Goal: Task Accomplishment & Management: Manage account settings

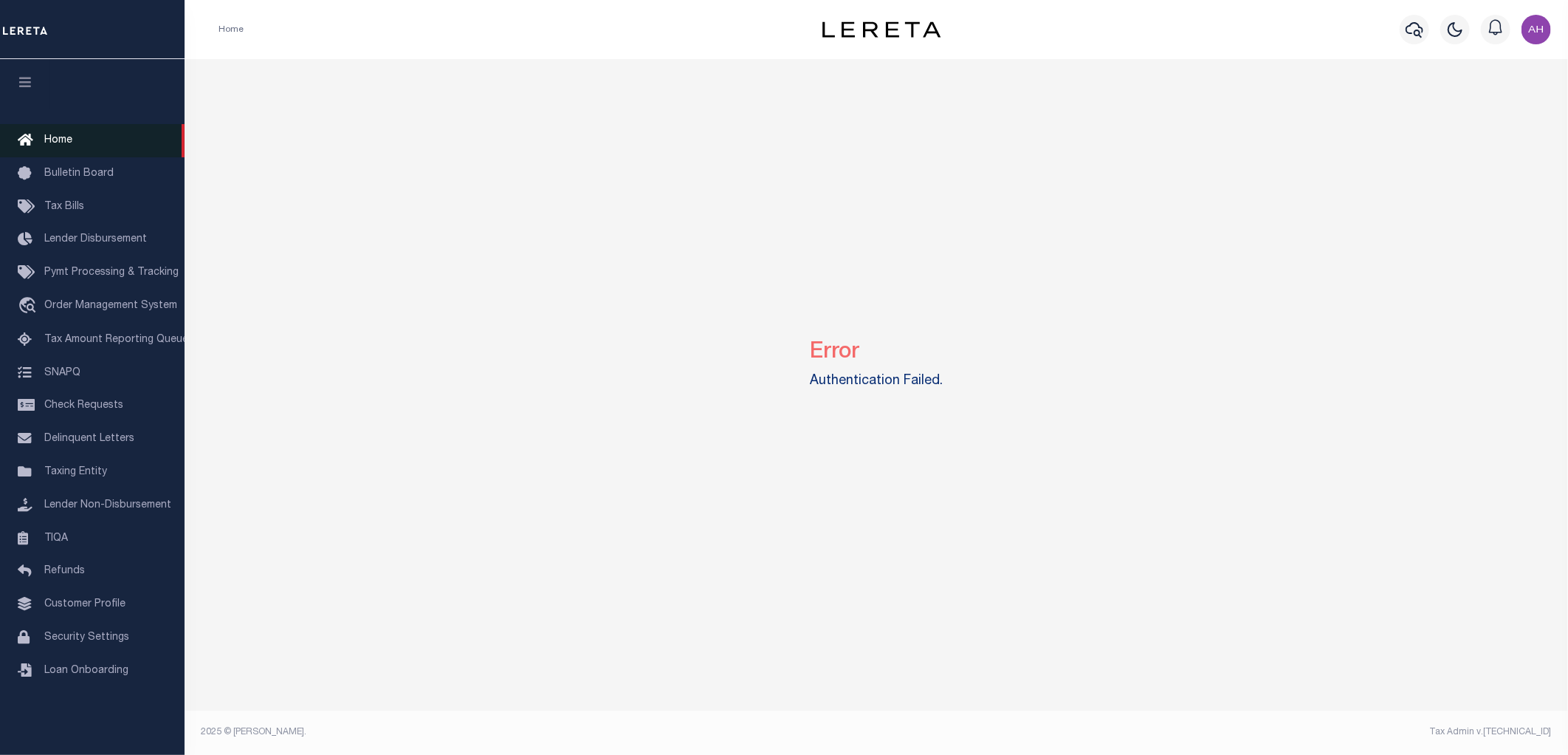
click at [74, 147] on link "Home" at bounding box center [92, 140] width 184 height 33
click at [87, 214] on link "Tax Bills" at bounding box center [92, 207] width 184 height 33
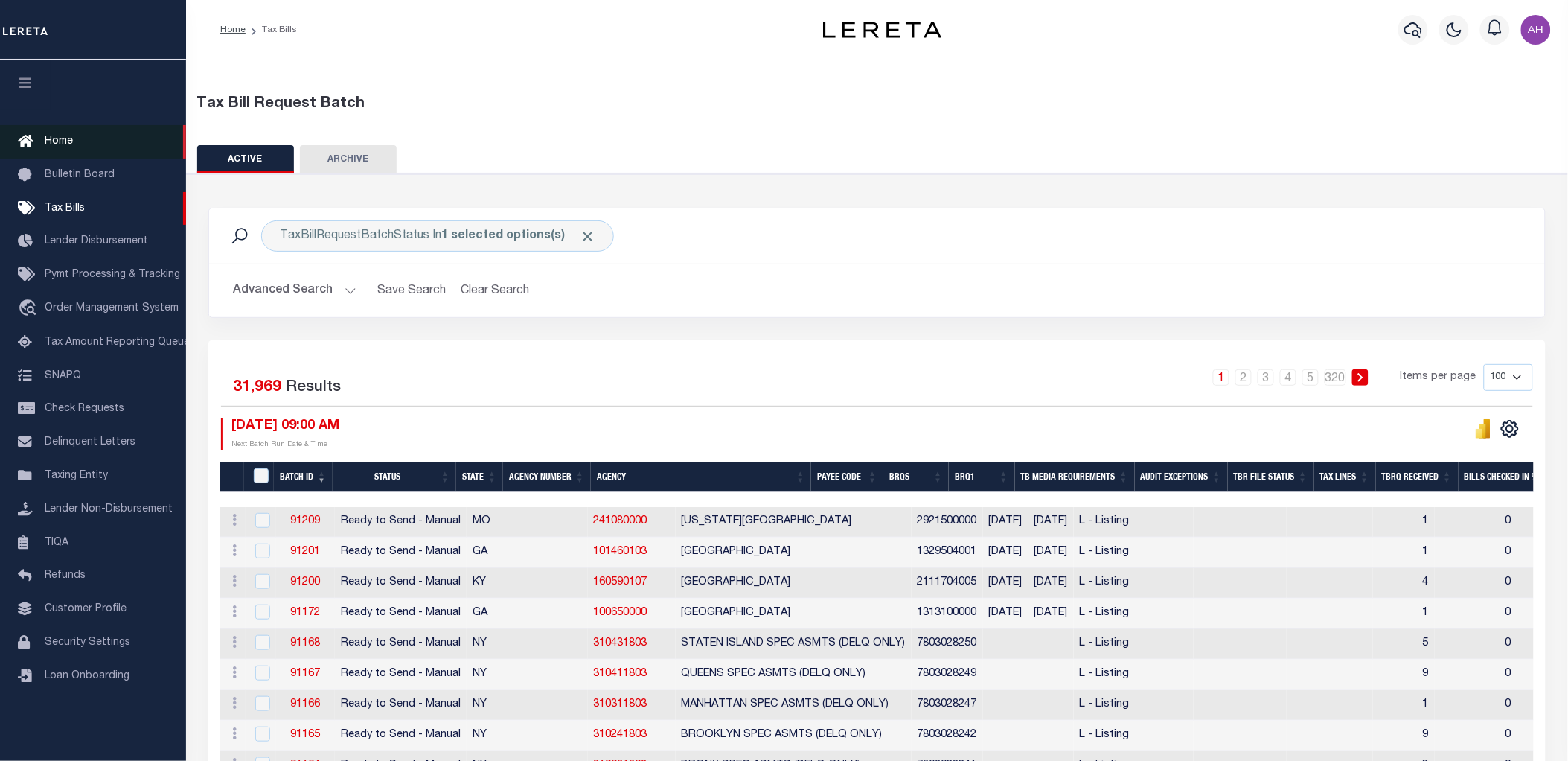
click at [76, 146] on link "Home" at bounding box center [93, 141] width 186 height 34
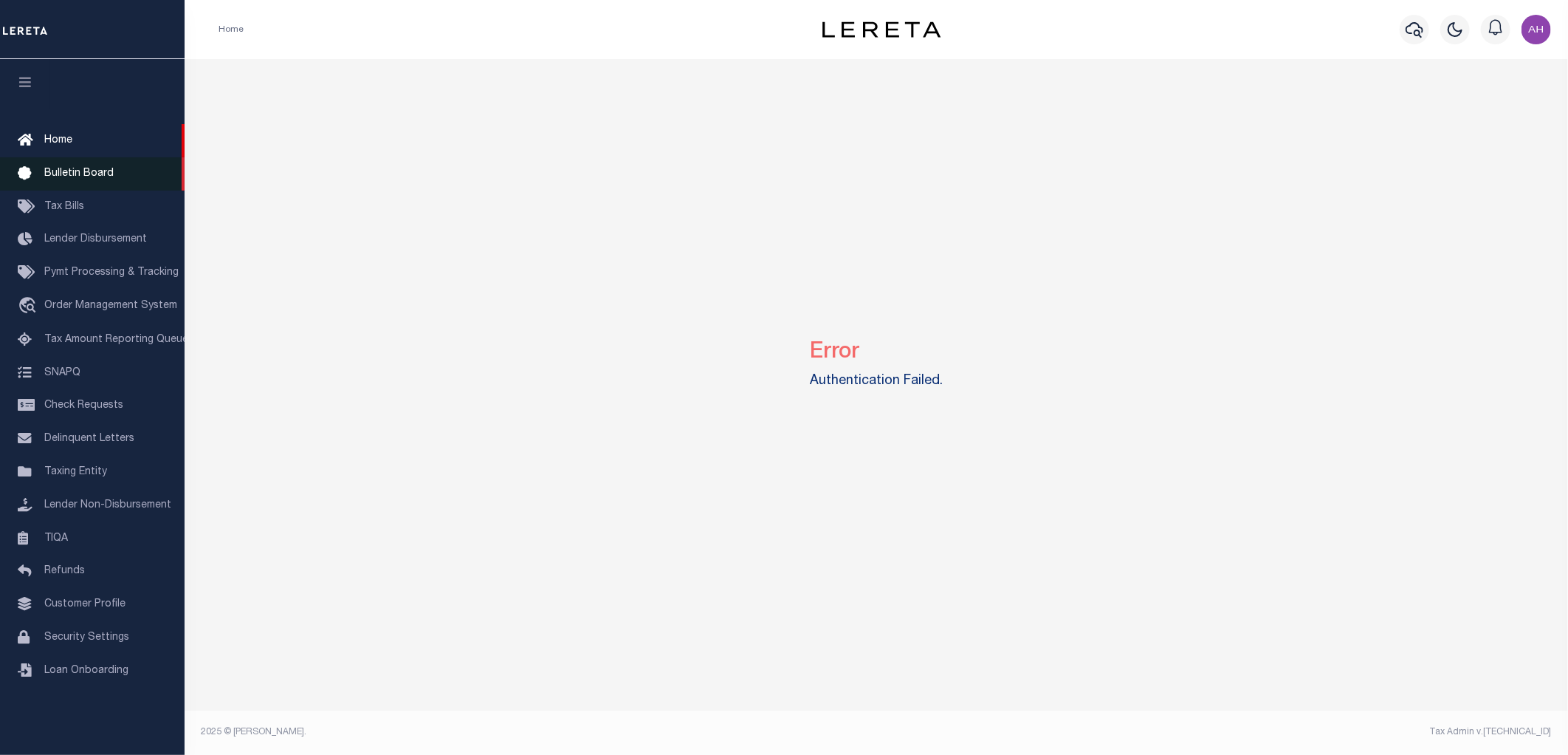
click at [78, 168] on span "Bulletin Board" at bounding box center [79, 173] width 70 height 10
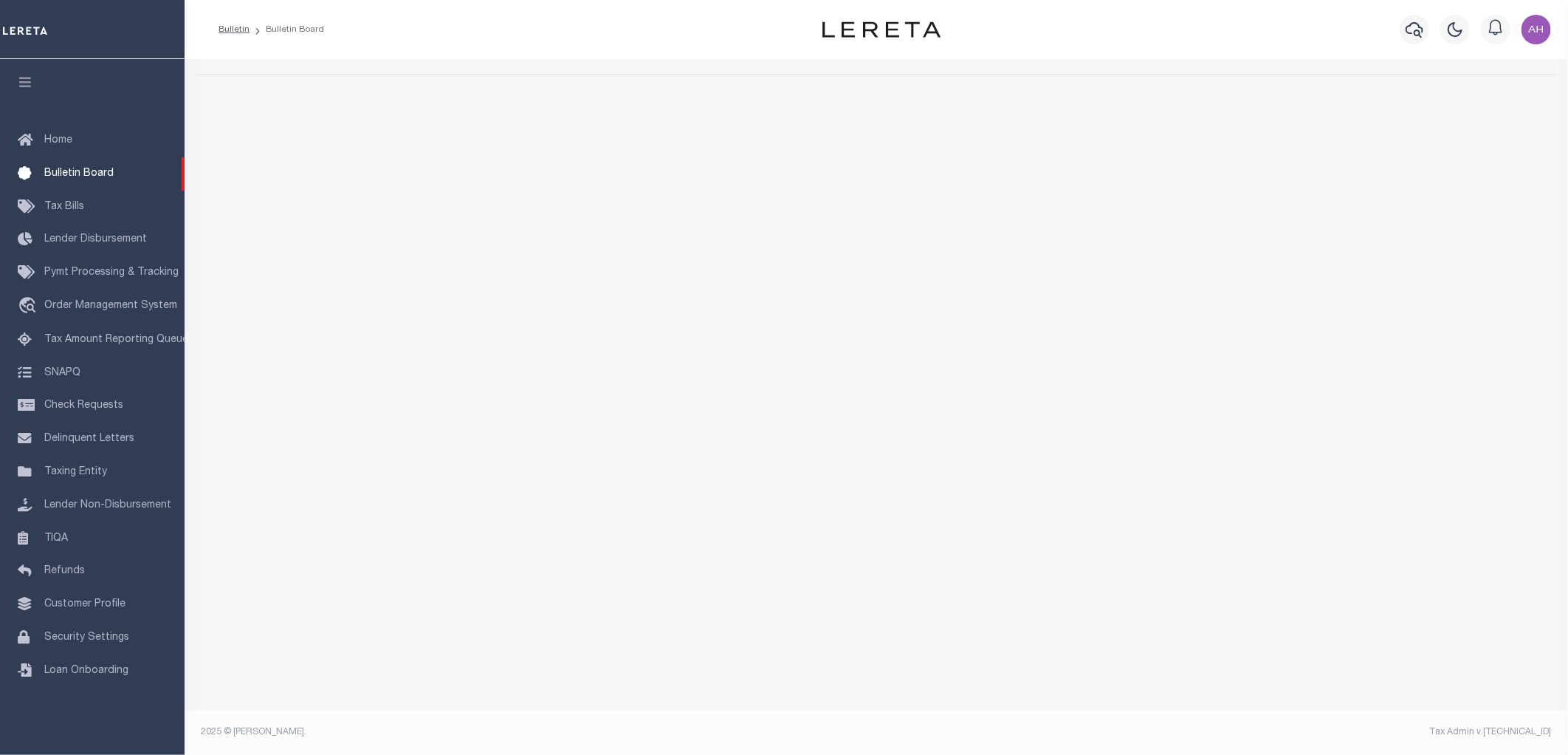
select select "50"
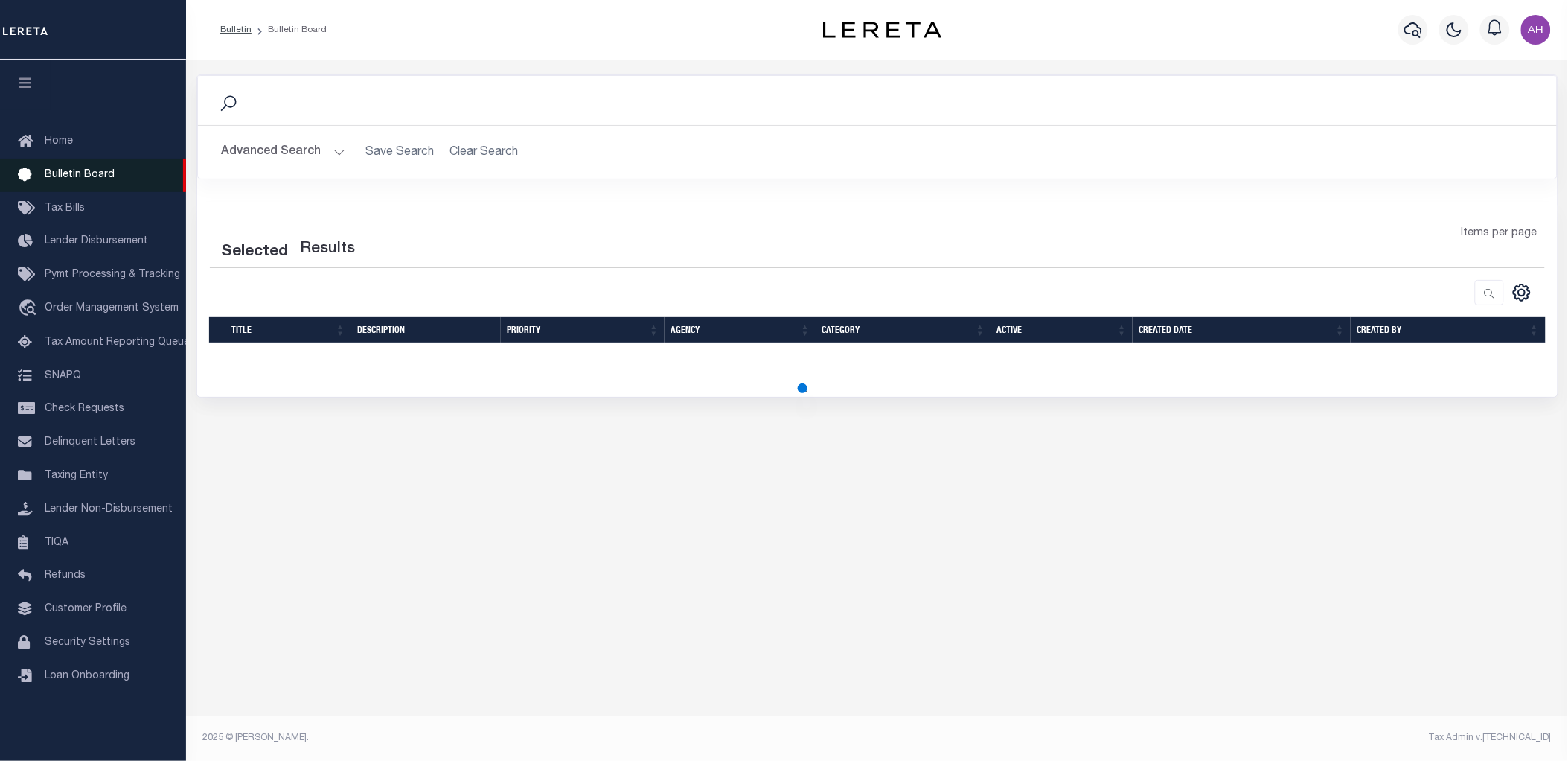
select select "50"
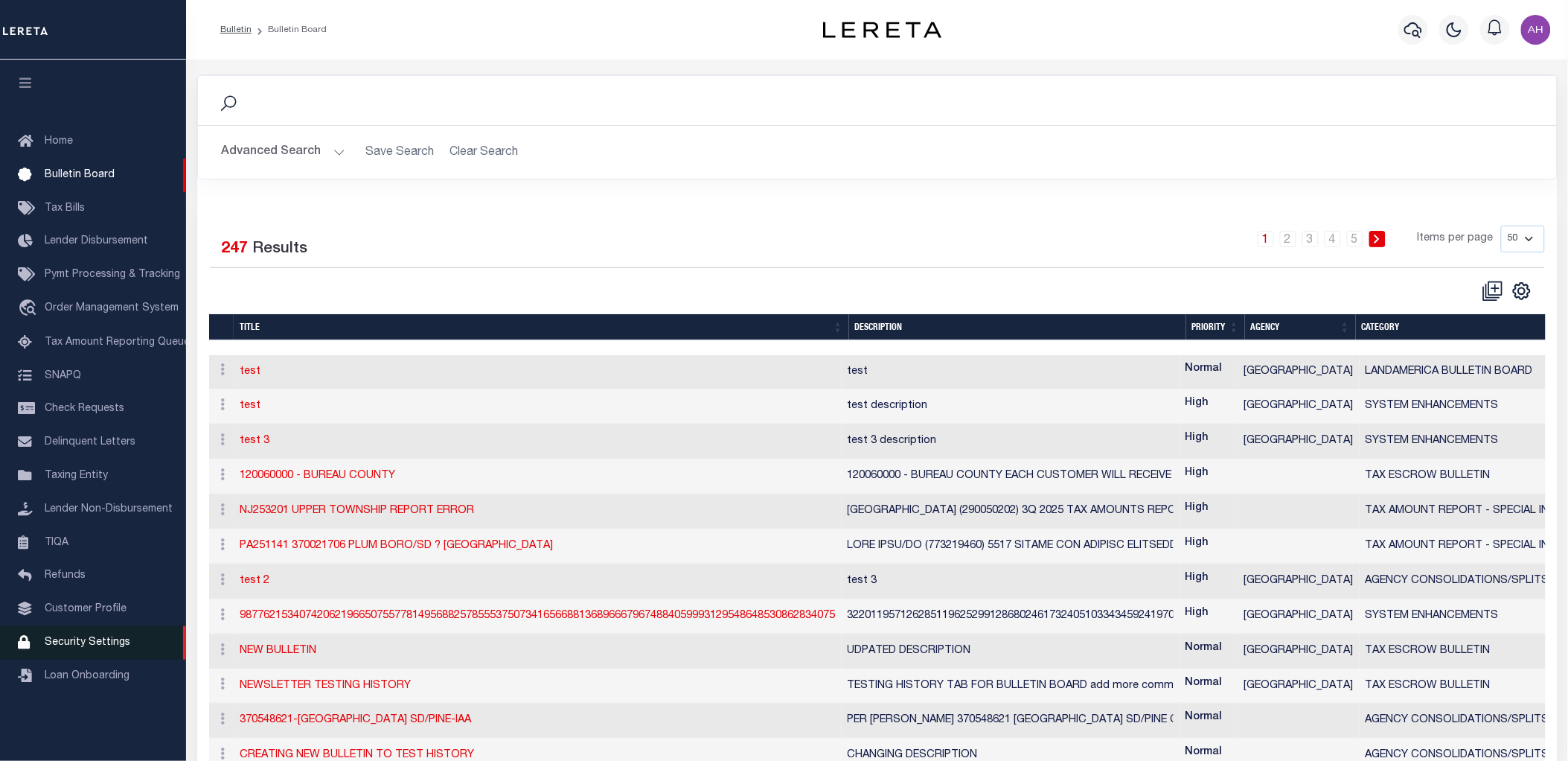
click at [96, 647] on span "Security Settings" at bounding box center [87, 642] width 86 height 10
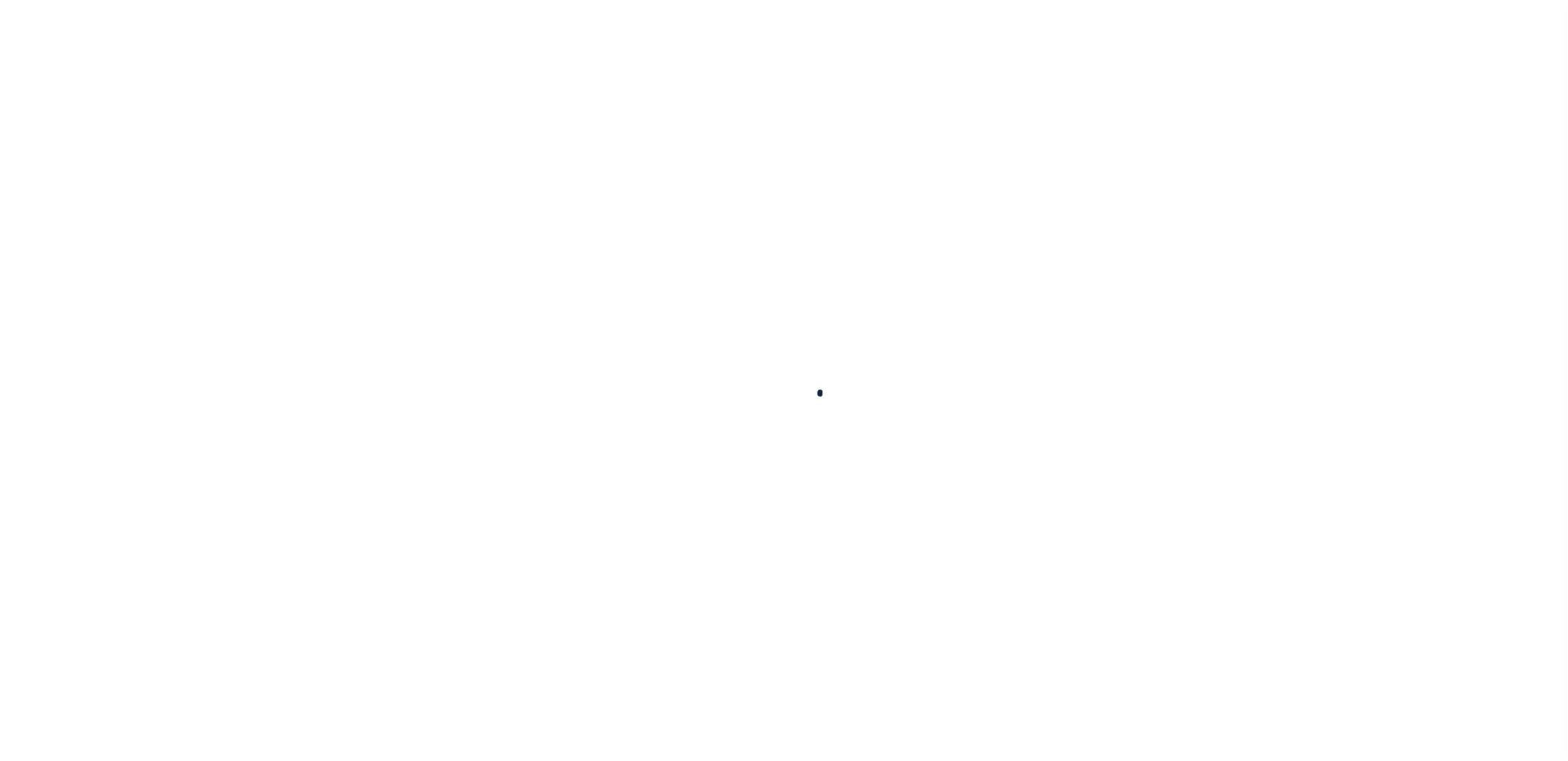
select select "100"
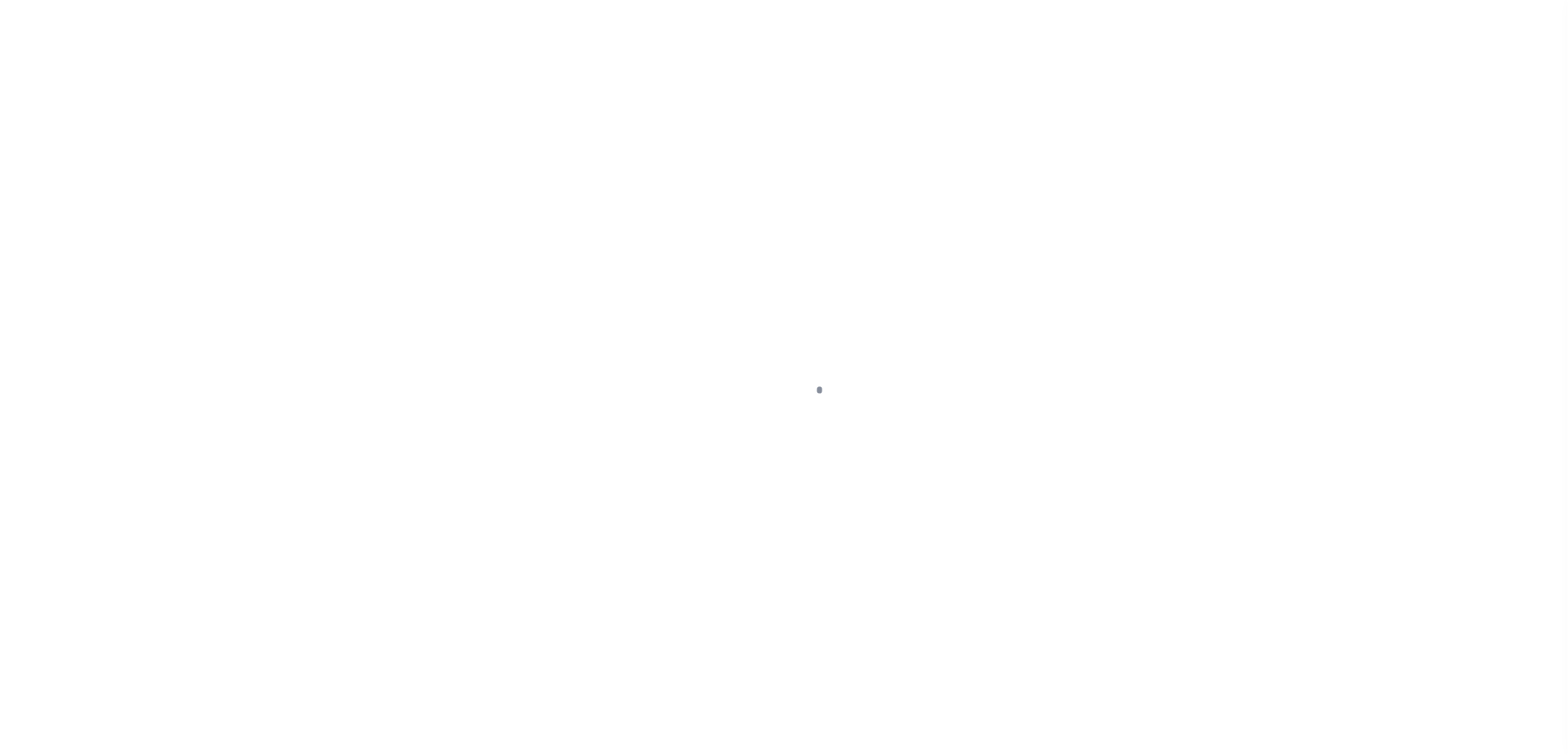
select select "100"
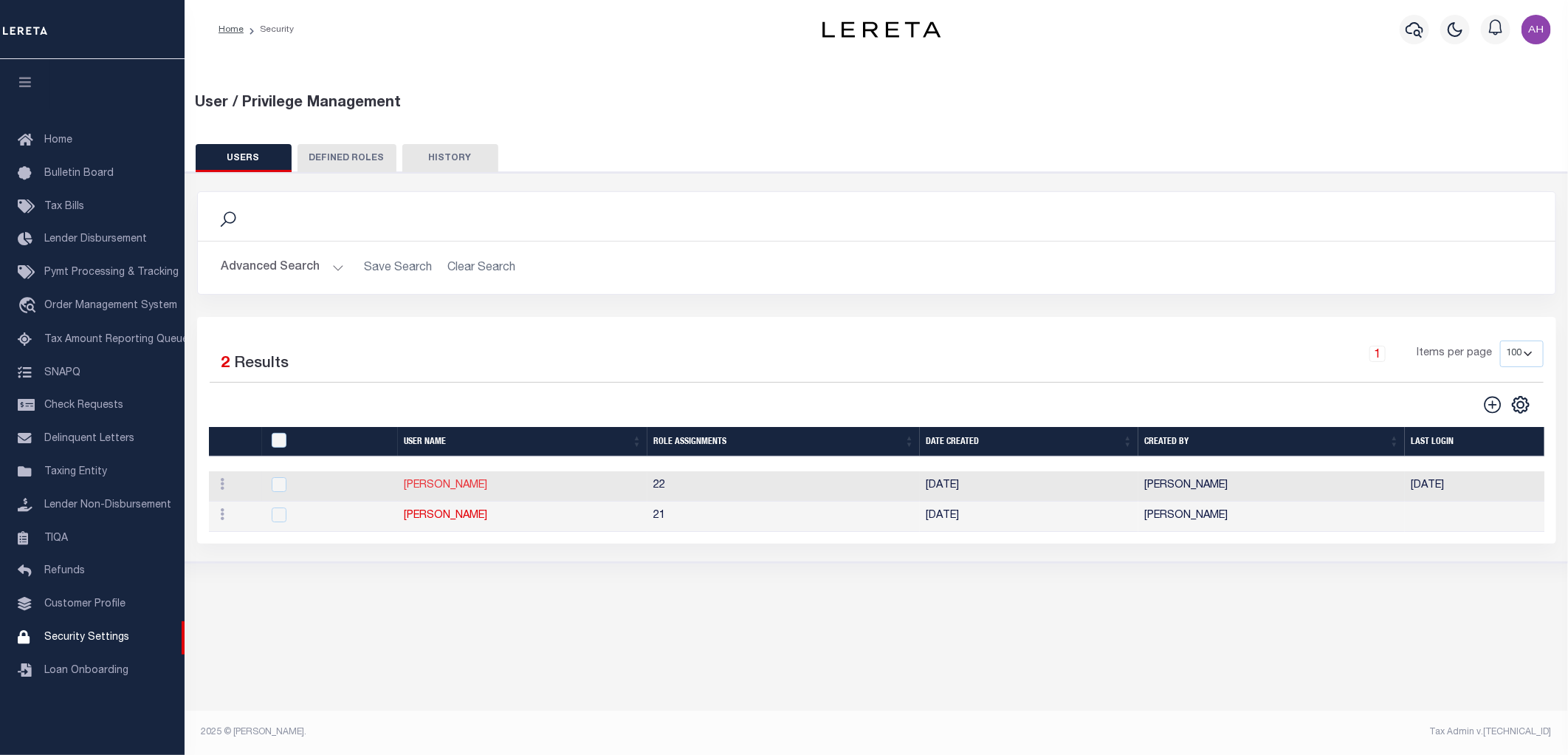
click at [434, 485] on link "Ahmad Darwish" at bounding box center [445, 485] width 84 height 10
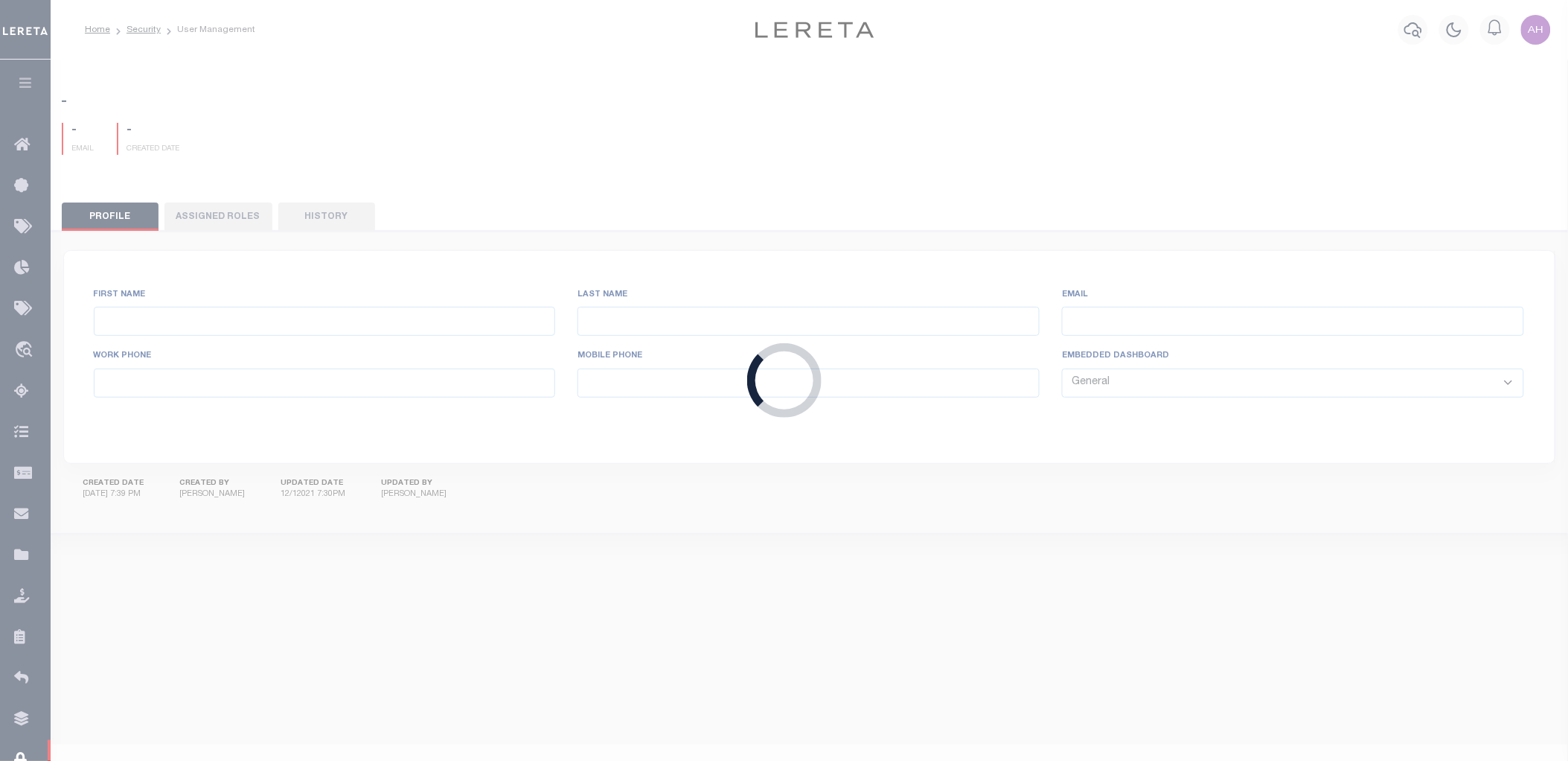
type input "Ahmad"
type input "Darwish"
type input "Ahmad.Darwish@accumatch.com"
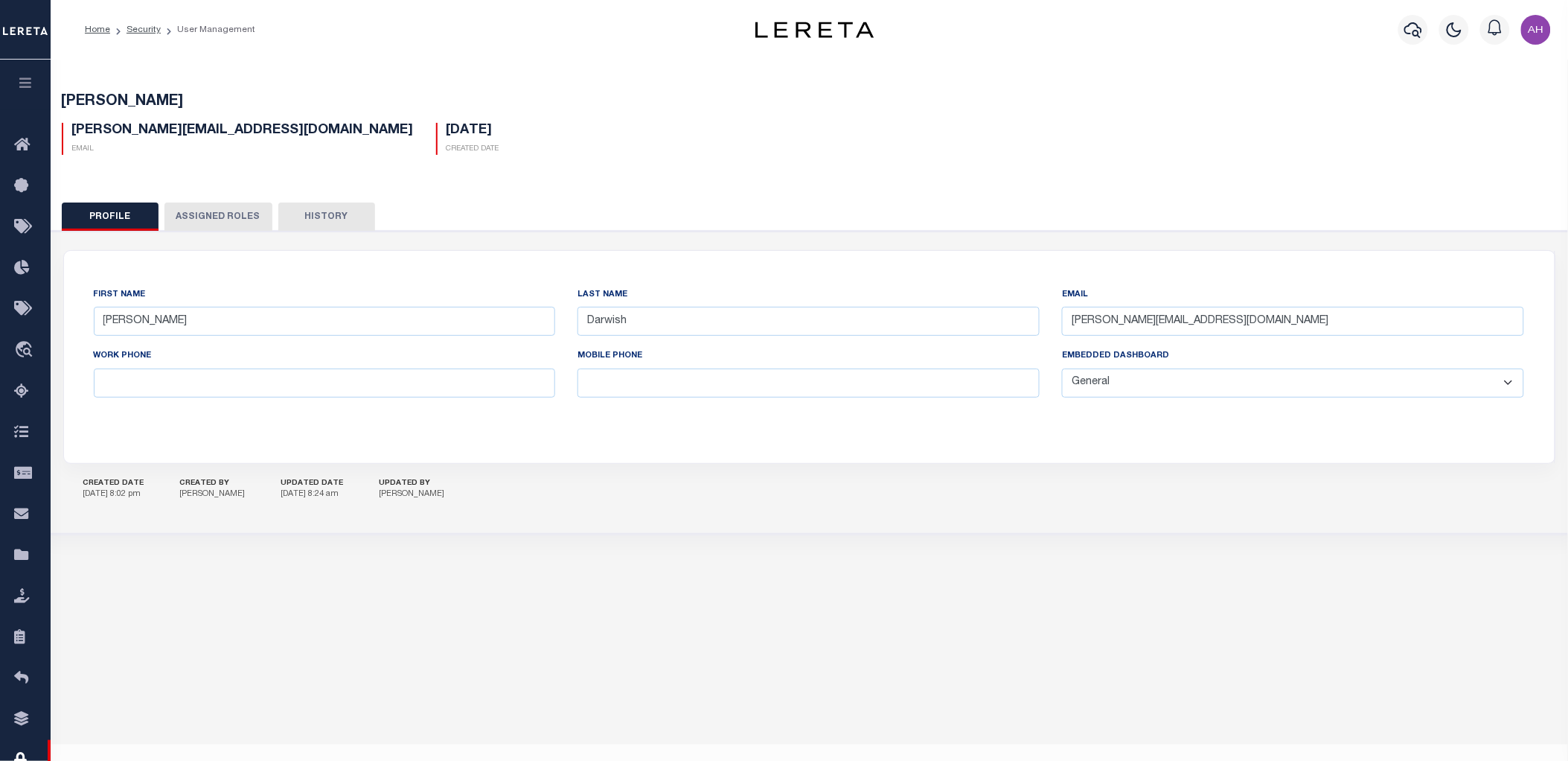
click at [211, 208] on button "Assigned Roles" at bounding box center [218, 217] width 108 height 28
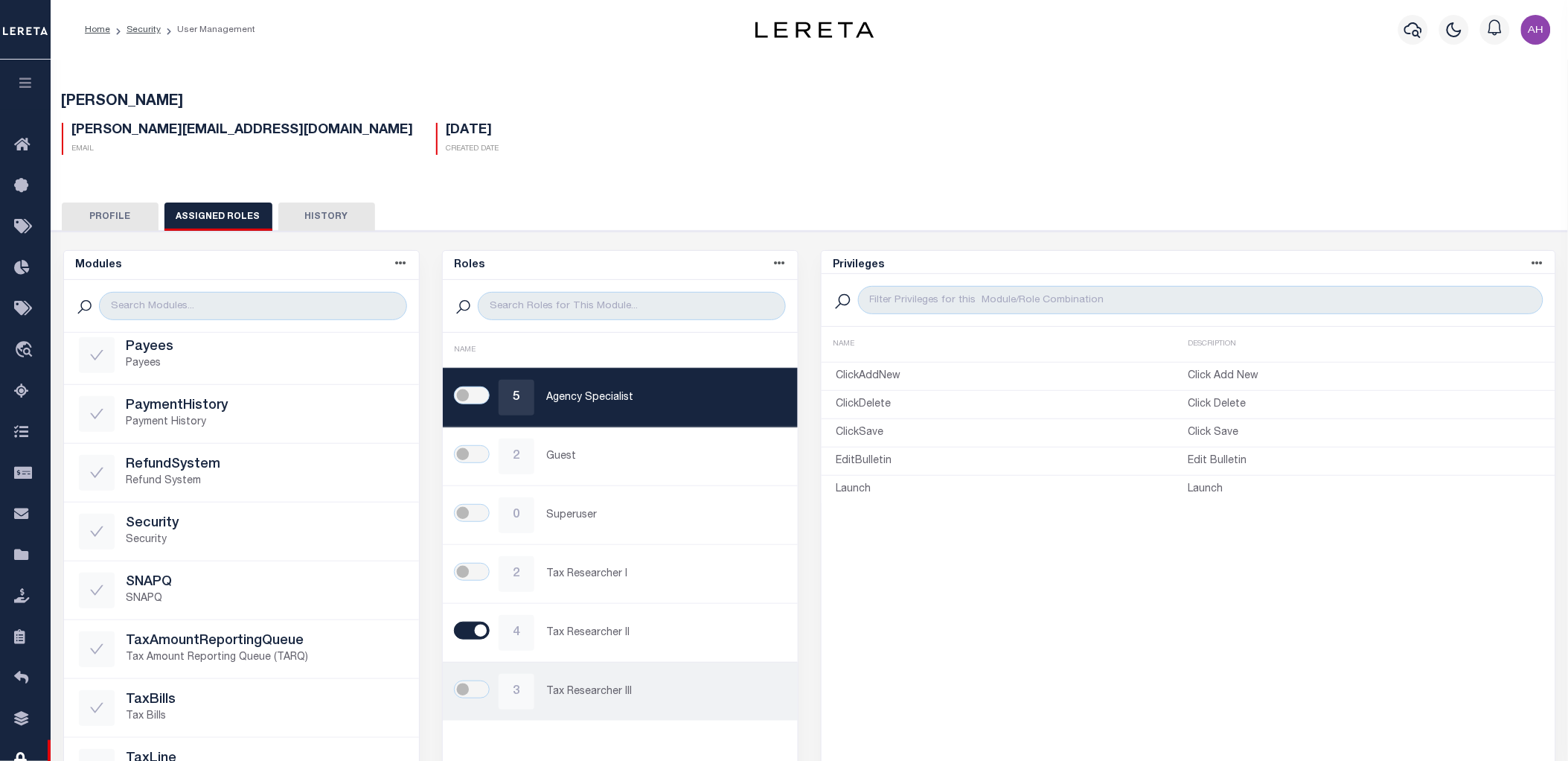
scroll to position [217, 0]
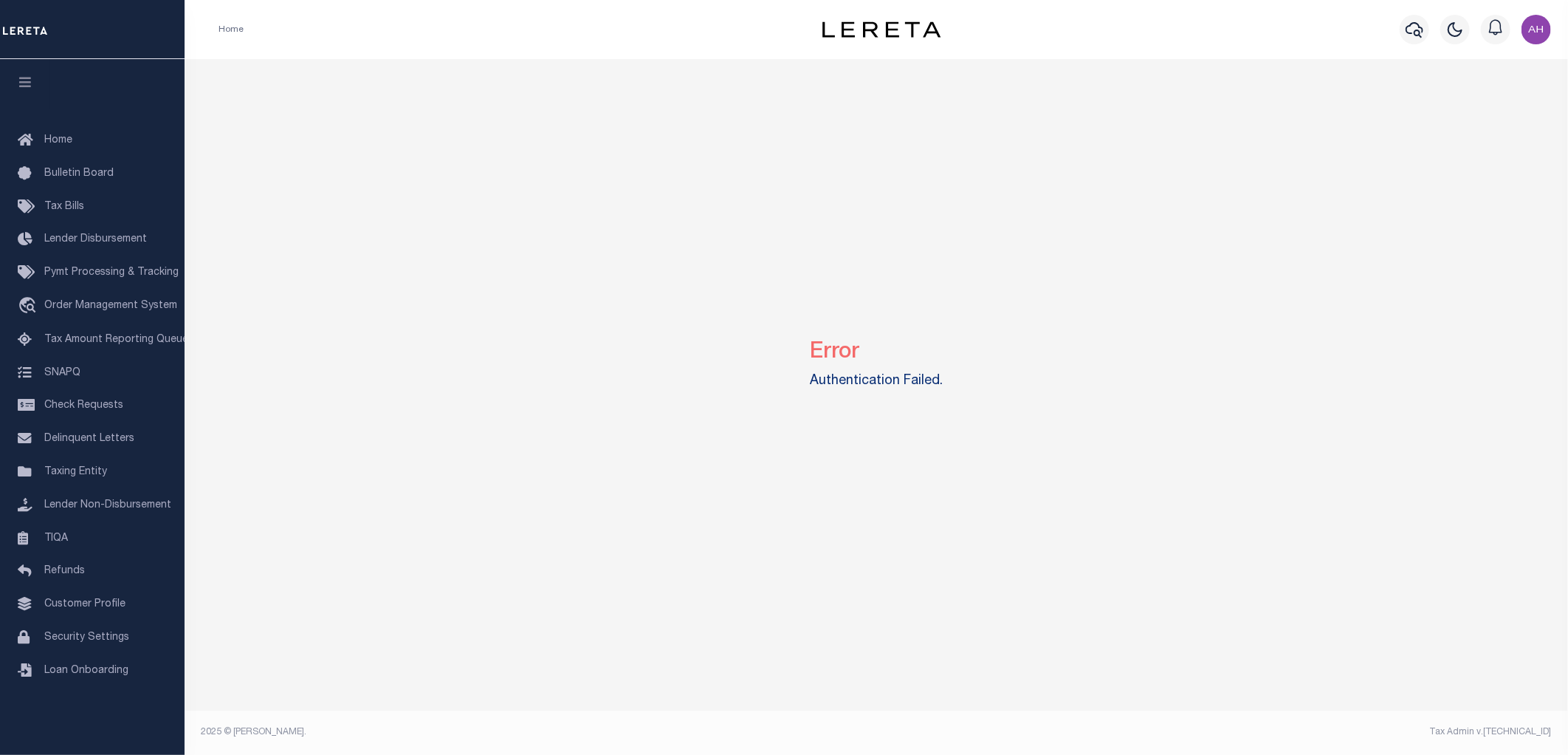
click at [1024, 230] on div "Error Authentication Failed." at bounding box center [876, 361] width 1372 height 604
click at [675, 659] on div "Error Authentication Failed." at bounding box center [876, 361] width 1372 height 604
click at [85, 136] on link "Home" at bounding box center [92, 140] width 184 height 33
drag, startPoint x: 518, startPoint y: 392, endPoint x: 373, endPoint y: 233, distance: 215.2
click at [373, 233] on div "Error Authentication Failed." at bounding box center [876, 361] width 1372 height 604
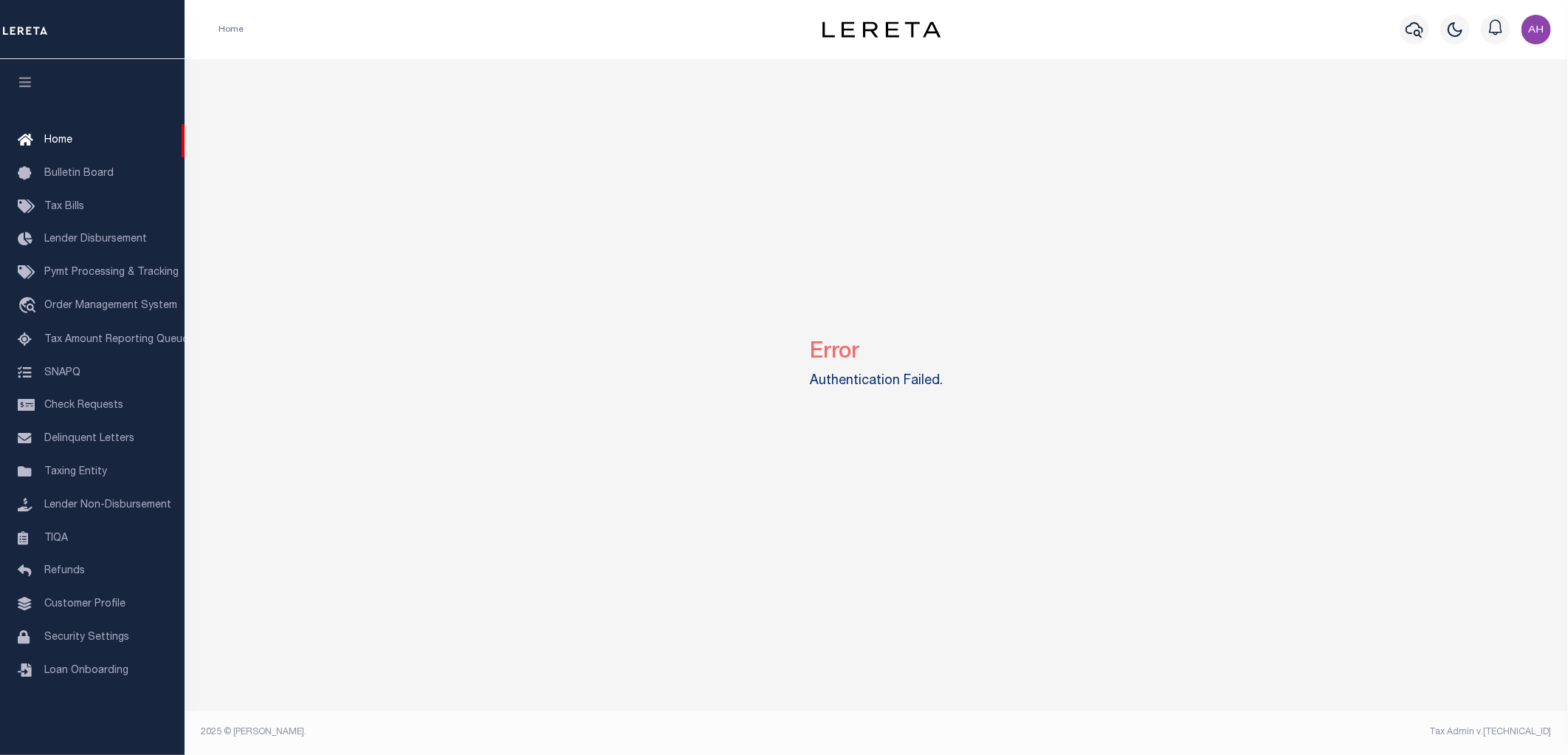
drag, startPoint x: 894, startPoint y: 127, endPoint x: 1187, endPoint y: 113, distance: 293.3
drag, startPoint x: 1187, startPoint y: 113, endPoint x: 1534, endPoint y: 35, distance: 355.7
click at [1509, 76] on div "Error Authentication Failed." at bounding box center [876, 361] width 1372 height 604
click at [1539, 23] on img "button" at bounding box center [1536, 30] width 30 height 30
click at [1485, 100] on span "Sign out" at bounding box center [1478, 105] width 42 height 10
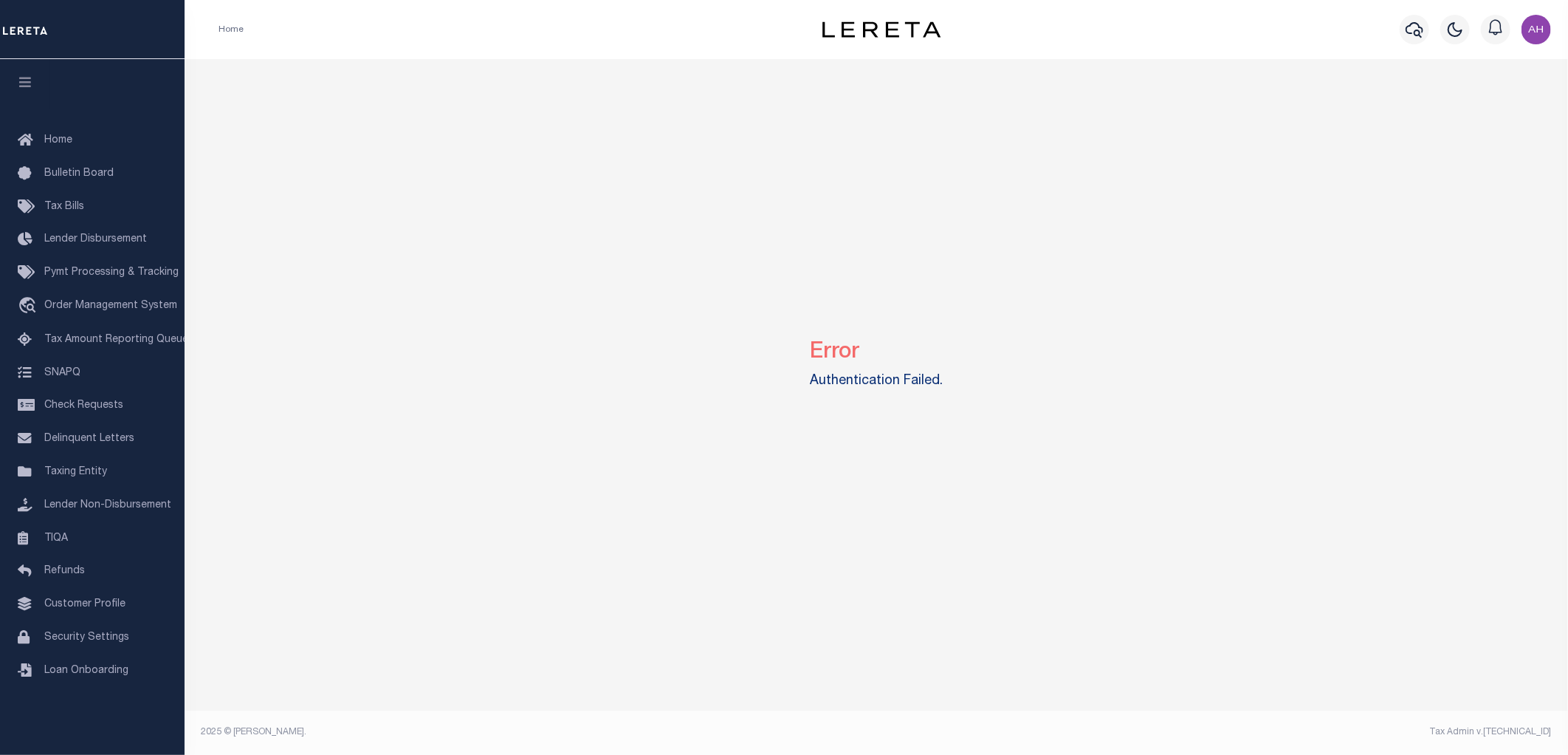
click at [665, 150] on div "Error Authentication Failed." at bounding box center [876, 361] width 1372 height 604
drag, startPoint x: 4, startPoint y: 2, endPoint x: 411, endPoint y: 104, distance: 419.6
click at [411, 104] on div "Error Authentication Failed." at bounding box center [876, 361] width 1372 height 604
